Goal: Download file/media

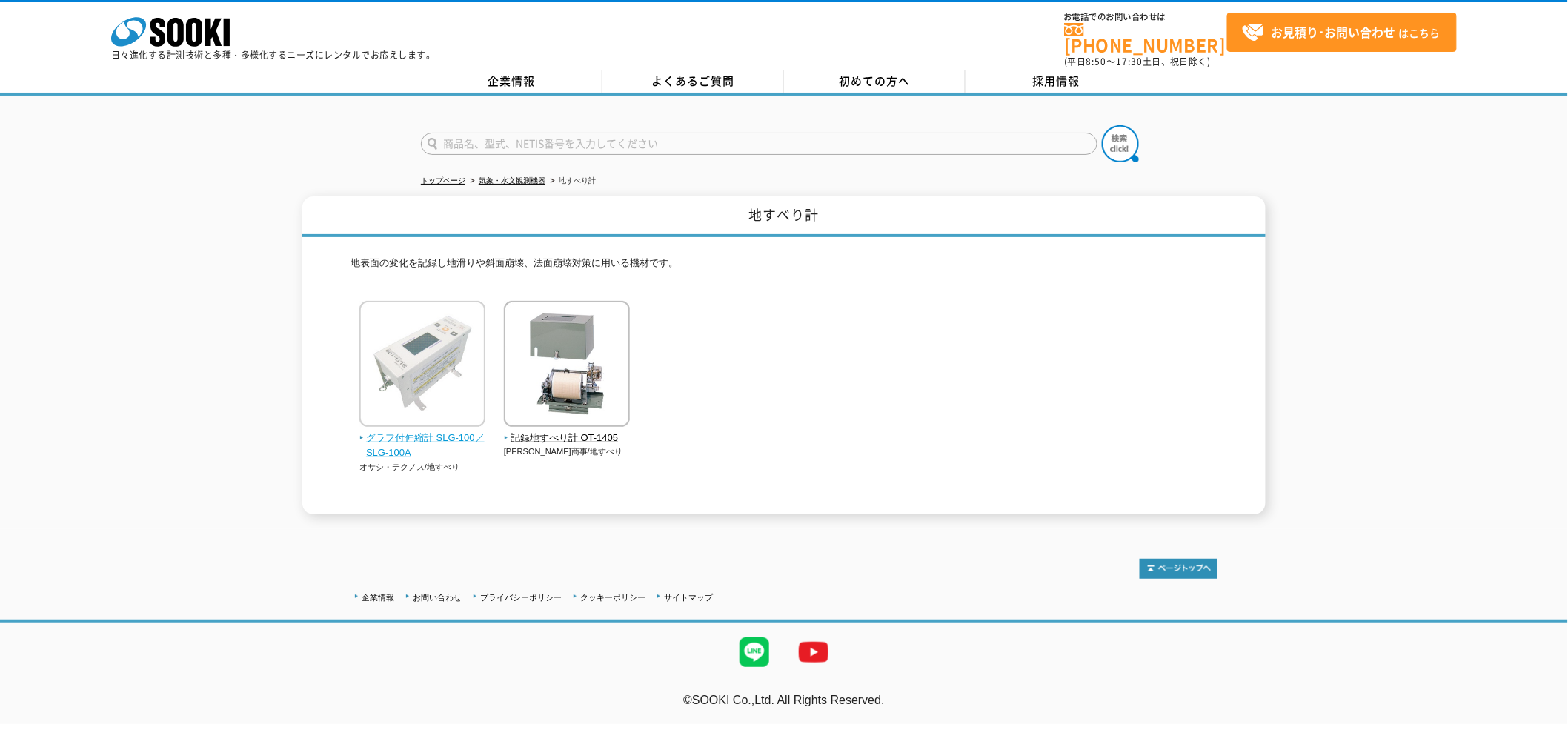
click at [462, 342] on img at bounding box center [422, 365] width 126 height 130
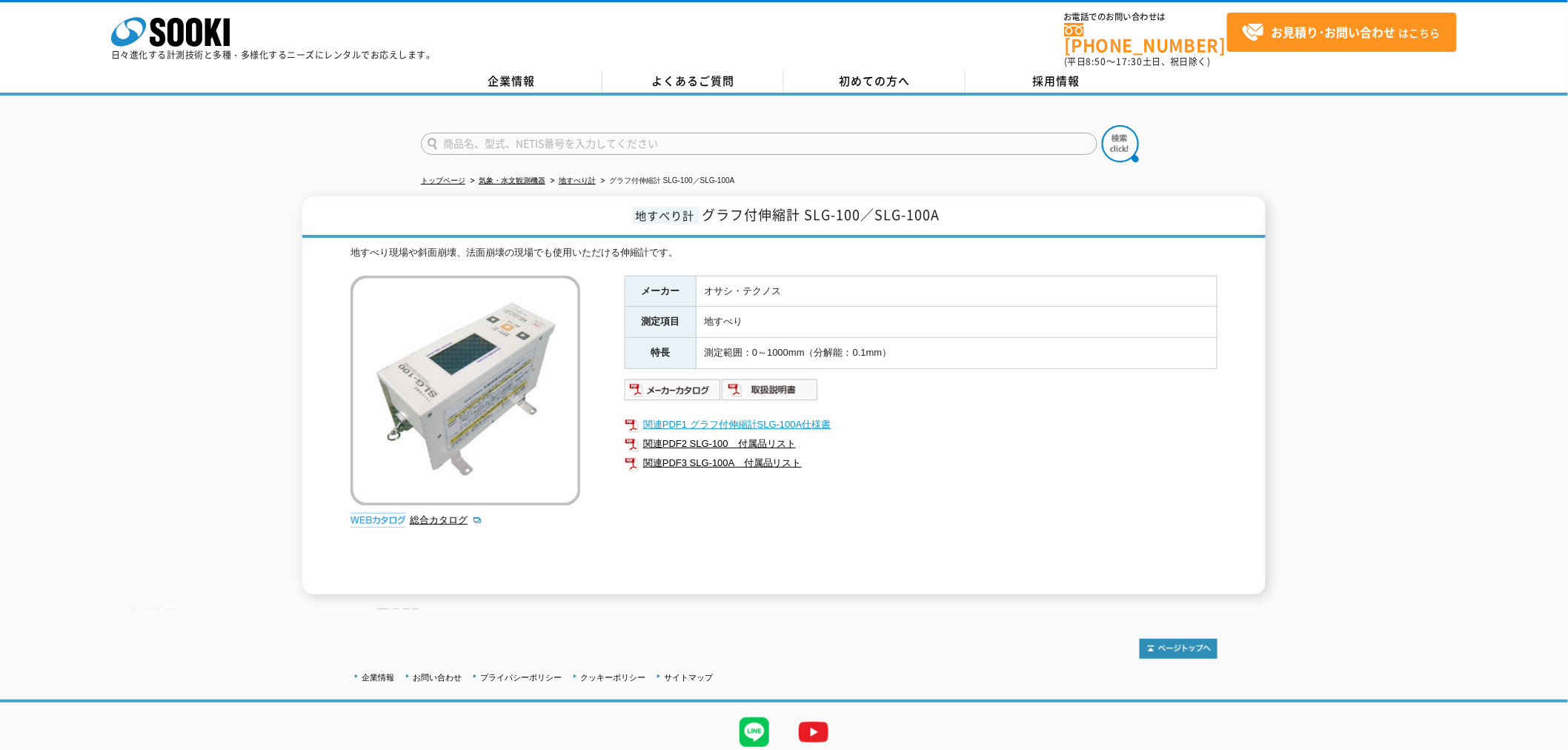
click at [728, 415] on link "関連PDF1 グラフ付伸縮計SLG-100A仕様書" at bounding box center [921, 425] width 593 height 19
click at [792, 380] on img at bounding box center [770, 390] width 97 height 24
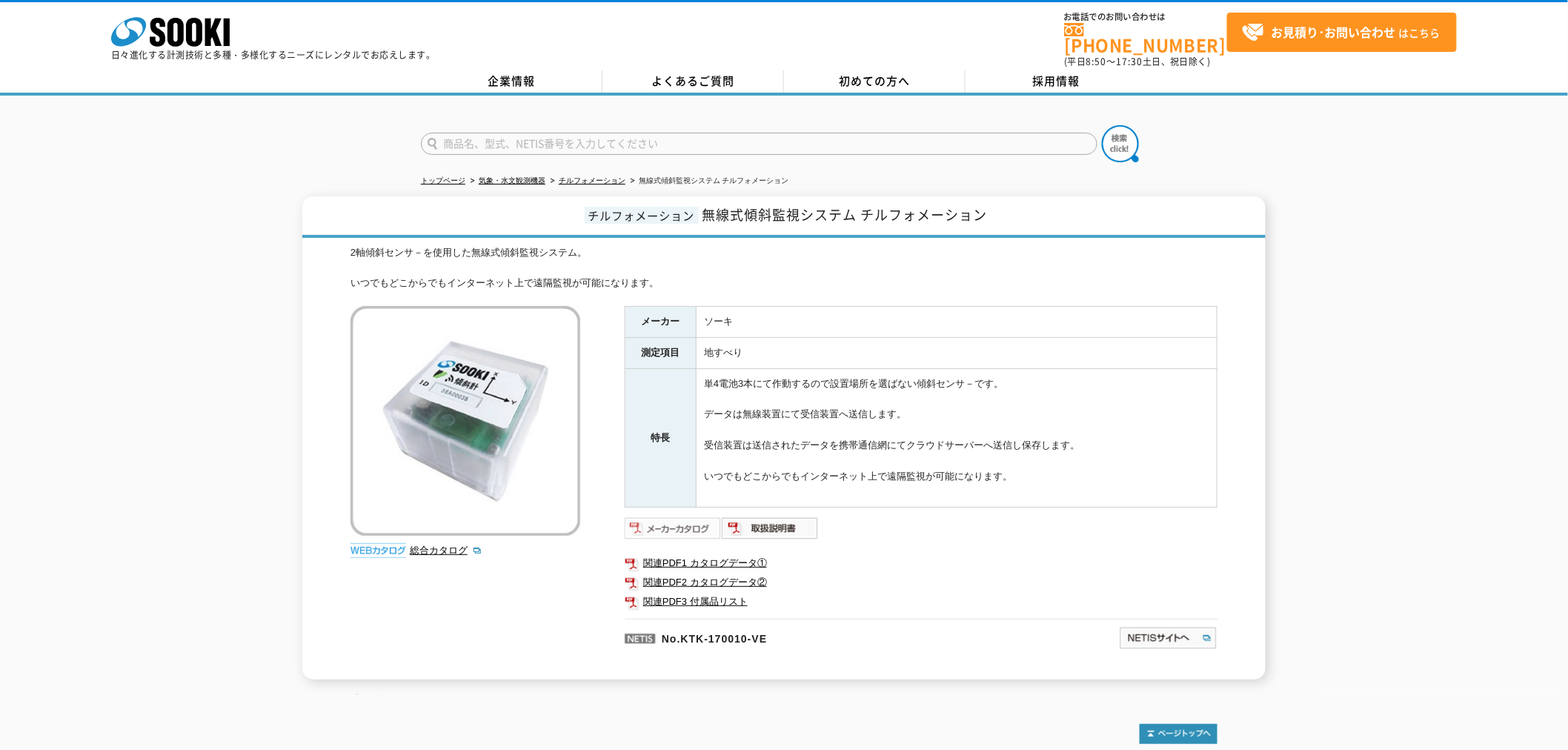
click at [693, 517] on img at bounding box center [673, 529] width 97 height 24
